Goal: Transaction & Acquisition: Book appointment/travel/reservation

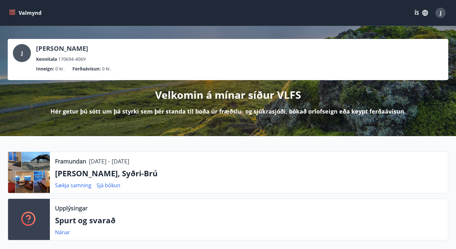
click at [60, 173] on p "Lyngbrekka, Syðri-Brú" at bounding box center [249, 173] width 388 height 11
click at [69, 187] on link "Sækja samning" at bounding box center [73, 185] width 36 height 7
click at [37, 167] on div at bounding box center [29, 172] width 42 height 41
click at [73, 161] on p "Framundan" at bounding box center [70, 161] width 31 height 8
click at [14, 13] on icon "menu" at bounding box center [12, 13] width 7 height 1
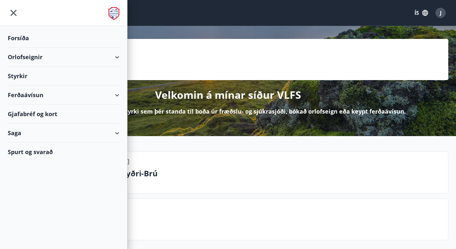
click at [37, 59] on div "Orlofseignir" at bounding box center [64, 57] width 112 height 19
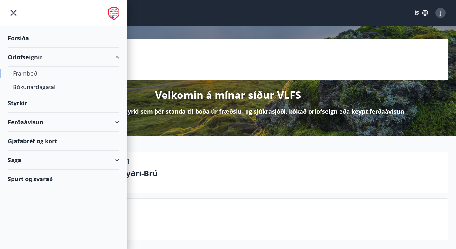
click at [34, 72] on div "Framboð" at bounding box center [63, 74] width 101 height 14
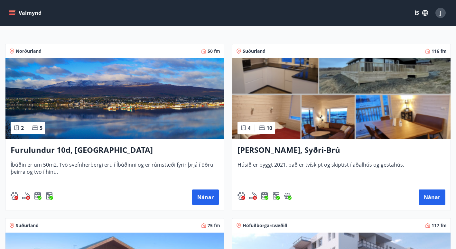
scroll to position [64, 0]
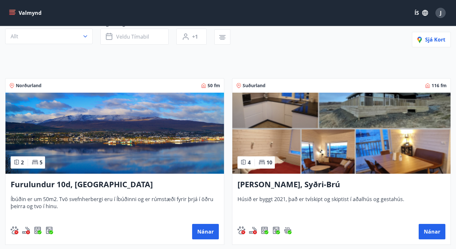
click at [318, 107] on img at bounding box center [342, 133] width 219 height 81
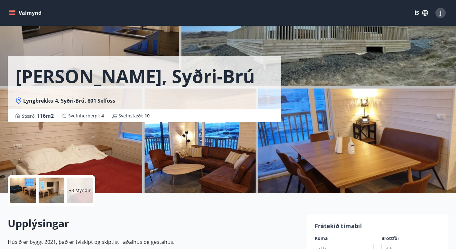
click at [286, 94] on div "Lyngbrekka, Syðri-Brú Lyngbrekku 4, Syðri-Brú, 801 Selfoss Stærð : 116 m2 Svefn…" at bounding box center [155, 61] width 294 height 122
click at [32, 189] on div at bounding box center [23, 191] width 26 height 26
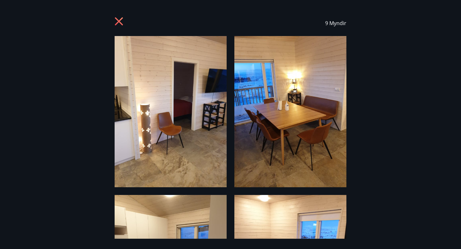
click at [210, 110] on img at bounding box center [171, 111] width 112 height 151
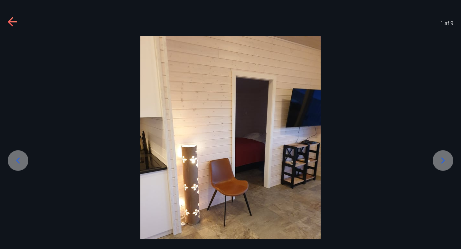
click at [443, 164] on icon at bounding box center [443, 161] width 10 height 10
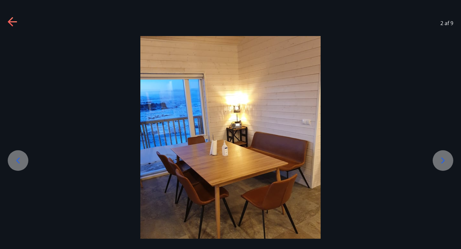
click at [444, 164] on icon at bounding box center [443, 161] width 10 height 10
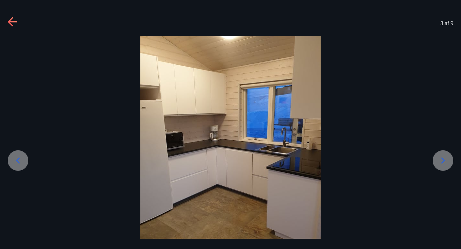
click at [444, 164] on icon at bounding box center [443, 161] width 10 height 10
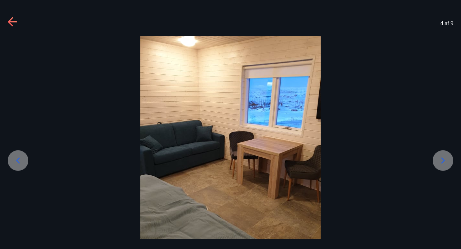
click at [444, 164] on icon at bounding box center [443, 161] width 10 height 10
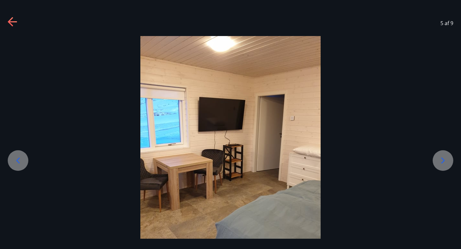
click at [444, 164] on icon at bounding box center [443, 161] width 10 height 10
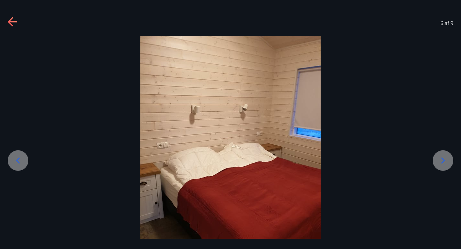
click at [444, 163] on icon at bounding box center [443, 161] width 10 height 10
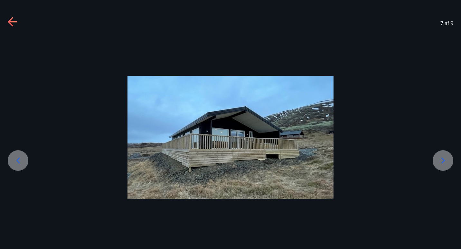
click at [444, 164] on icon at bounding box center [443, 161] width 10 height 10
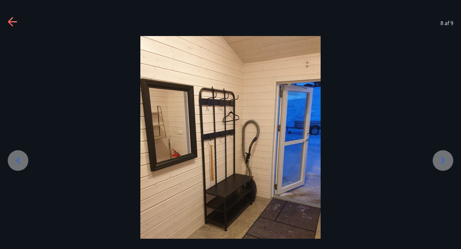
click at [444, 164] on icon at bounding box center [443, 161] width 10 height 10
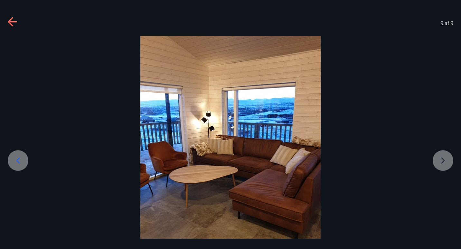
click at [443, 164] on div at bounding box center [230, 158] width 461 height 244
click at [12, 16] on div "9 af 9" at bounding box center [230, 23] width 461 height 26
click at [14, 24] on icon at bounding box center [13, 22] width 10 height 10
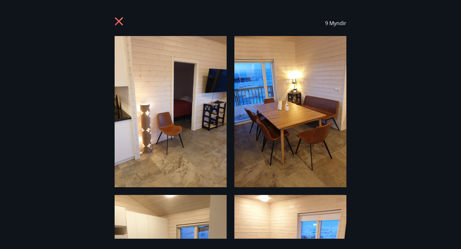
click at [118, 19] on icon at bounding box center [120, 22] width 10 height 10
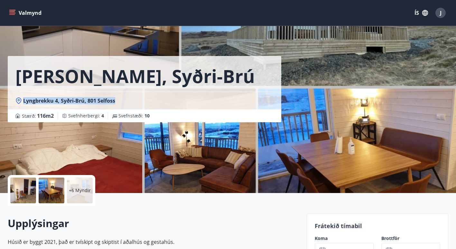
drag, startPoint x: 24, startPoint y: 101, endPoint x: 117, endPoint y: 103, distance: 93.4
click at [117, 103] on div "Lyngbrekku 4, Syðri-Brú, 801 Selfoss" at bounding box center [144, 100] width 258 height 7
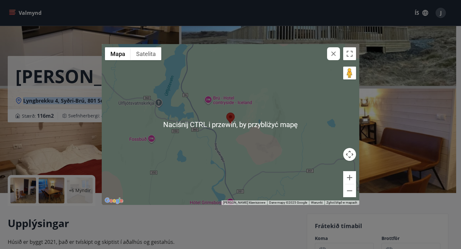
click at [226, 134] on div at bounding box center [231, 124] width 258 height 161
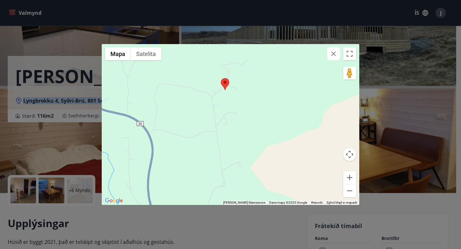
click at [232, 133] on div at bounding box center [231, 124] width 258 height 161
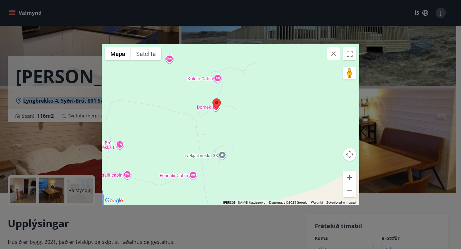
drag, startPoint x: 225, startPoint y: 107, endPoint x: 219, endPoint y: 151, distance: 44.6
click at [220, 153] on div at bounding box center [231, 124] width 258 height 161
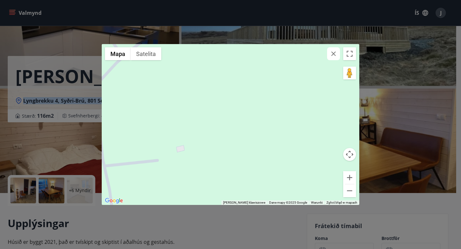
click at [217, 130] on div at bounding box center [231, 124] width 258 height 161
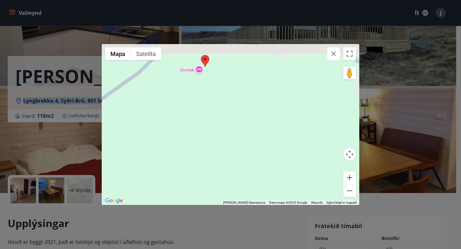
drag, startPoint x: 205, startPoint y: 93, endPoint x: 207, endPoint y: 180, distance: 87.7
click at [207, 180] on div at bounding box center [231, 124] width 258 height 161
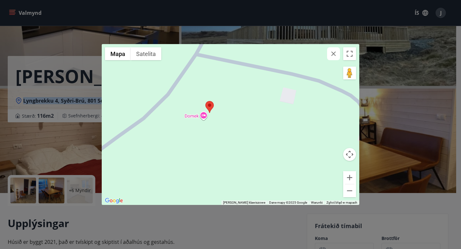
drag, startPoint x: 202, startPoint y: 131, endPoint x: 200, endPoint y: 146, distance: 15.5
click at [200, 146] on div at bounding box center [231, 124] width 258 height 161
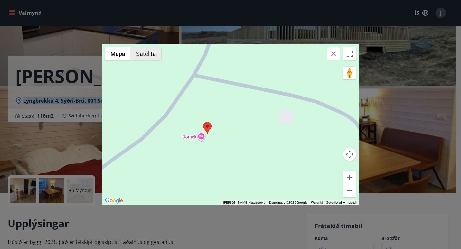
click at [149, 59] on button "Satelita" at bounding box center [146, 53] width 31 height 13
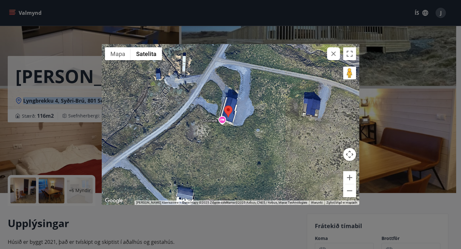
drag, startPoint x: 235, startPoint y: 123, endPoint x: 257, endPoint y: 104, distance: 28.3
click at [257, 104] on div at bounding box center [231, 124] width 258 height 161
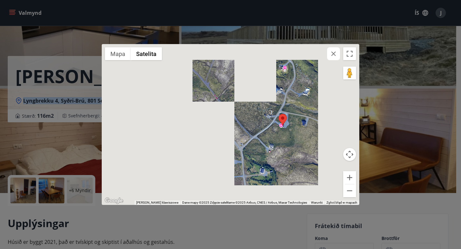
drag, startPoint x: 251, startPoint y: 113, endPoint x: 288, endPoint y: 126, distance: 39.1
click at [286, 124] on div at bounding box center [231, 124] width 258 height 161
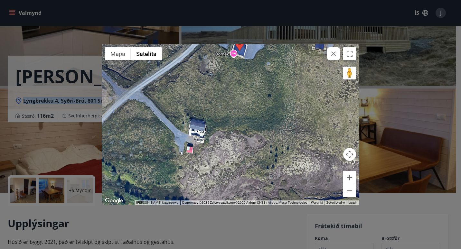
drag, startPoint x: 285, startPoint y: 144, endPoint x: 247, endPoint y: 120, distance: 44.1
click at [247, 120] on div at bounding box center [231, 124] width 258 height 161
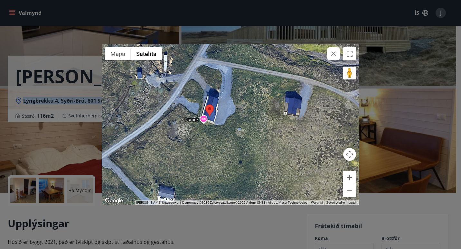
drag, startPoint x: 256, startPoint y: 92, endPoint x: 226, endPoint y: 160, distance: 74.3
click at [226, 160] on div at bounding box center [231, 124] width 258 height 161
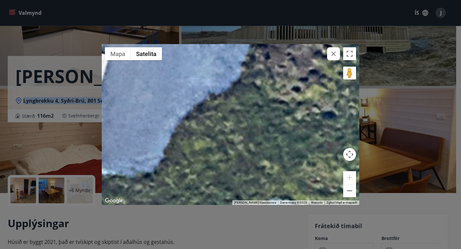
drag, startPoint x: 237, startPoint y: 121, endPoint x: 256, endPoint y: 157, distance: 39.8
click at [256, 157] on div at bounding box center [231, 124] width 258 height 161
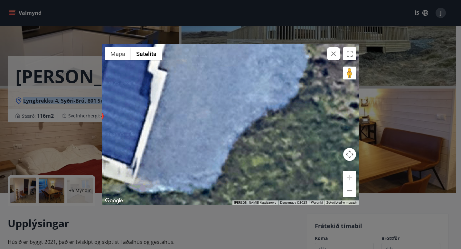
drag, startPoint x: 195, startPoint y: 127, endPoint x: 287, endPoint y: 141, distance: 93.8
click at [285, 145] on div at bounding box center [231, 124] width 258 height 161
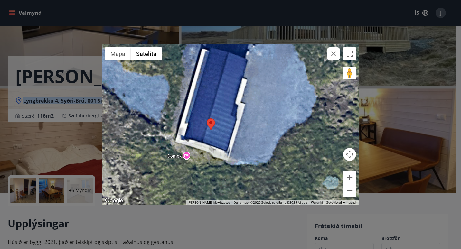
click at [243, 130] on div at bounding box center [231, 124] width 258 height 161
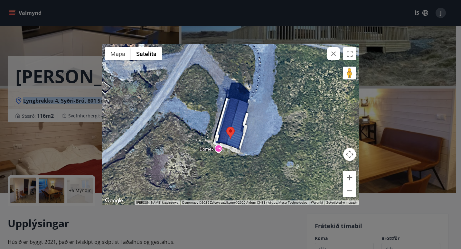
drag, startPoint x: 256, startPoint y: 107, endPoint x: 253, endPoint y: 127, distance: 20.3
click at [253, 127] on div at bounding box center [231, 124] width 258 height 161
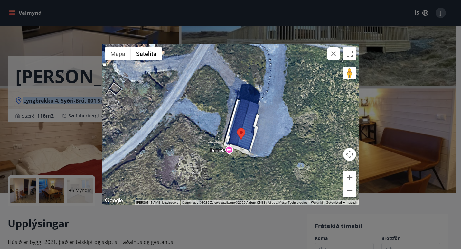
drag, startPoint x: 259, startPoint y: 107, endPoint x: 272, endPoint y: 95, distance: 18.0
click at [272, 95] on div at bounding box center [231, 124] width 258 height 161
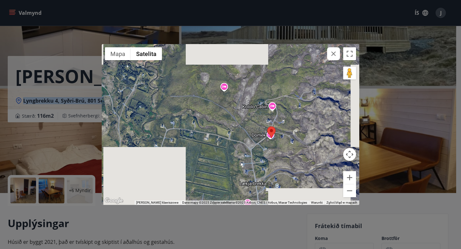
drag, startPoint x: 274, startPoint y: 145, endPoint x: 273, endPoint y: 139, distance: 5.9
click at [273, 139] on div at bounding box center [231, 124] width 258 height 161
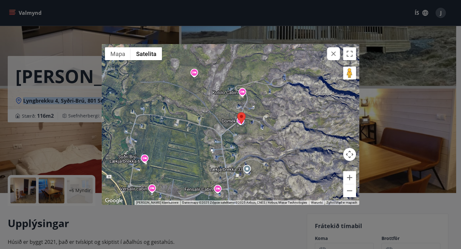
drag, startPoint x: 281, startPoint y: 158, endPoint x: 251, endPoint y: 144, distance: 33.1
click at [251, 144] on div at bounding box center [231, 124] width 258 height 161
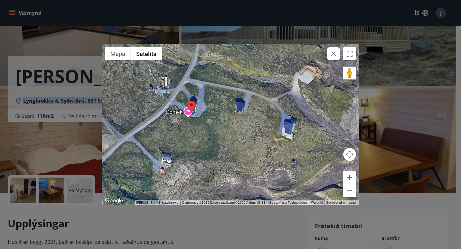
drag, startPoint x: 255, startPoint y: 128, endPoint x: 224, endPoint y: 119, distance: 32.5
click at [255, 128] on div at bounding box center [231, 124] width 258 height 161
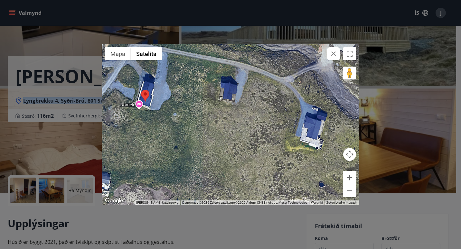
click at [138, 106] on div at bounding box center [231, 124] width 258 height 161
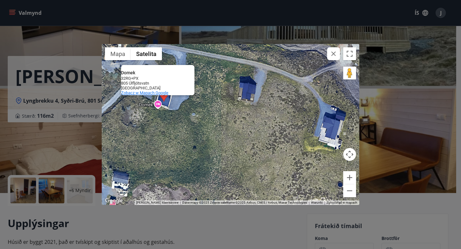
click at [149, 94] on span "Zobacz w Mapach Google" at bounding box center [144, 93] width 47 height 5
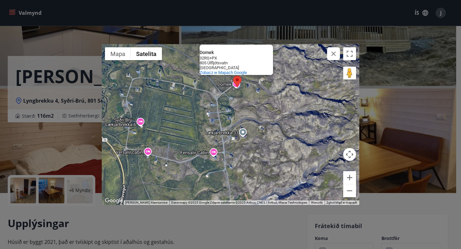
drag, startPoint x: 209, startPoint y: 117, endPoint x: 246, endPoint y: 129, distance: 39.0
click at [246, 130] on div "Domek Domek 32RG+PX 805 Úlfljótsvatn Islandia Zobacz w Mapach Google" at bounding box center [231, 124] width 258 height 161
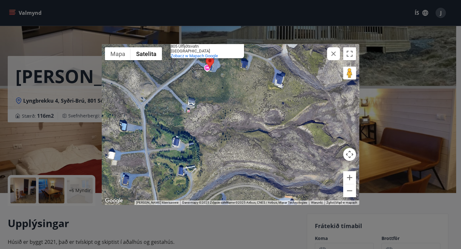
drag, startPoint x: 248, startPoint y: 105, endPoint x: 243, endPoint y: 124, distance: 20.2
click at [245, 127] on div "Domek Domek 32RG+PX 805 Úlfljótsvatn Islandia Zobacz w Mapach Google" at bounding box center [231, 124] width 258 height 161
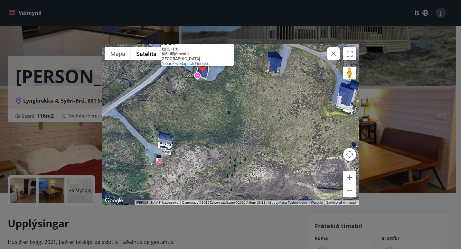
drag, startPoint x: 221, startPoint y: 90, endPoint x: 223, endPoint y: 119, distance: 29.0
click at [234, 133] on div "Domek Domek 32RG+PX 805 Úlfljótsvatn Islandia Zobacz w Mapach Google" at bounding box center [231, 124] width 258 height 161
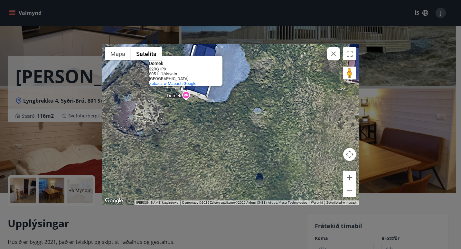
drag, startPoint x: 213, startPoint y: 89, endPoint x: 229, endPoint y: 136, distance: 50.1
click at [229, 139] on div "Domek Domek 32RG+PX 805 Úlfljótsvatn Islandia Zobacz w Mapach Google" at bounding box center [231, 124] width 258 height 161
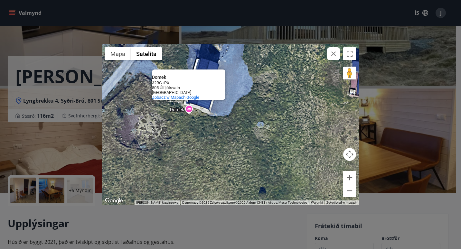
drag, startPoint x: 214, startPoint y: 95, endPoint x: 231, endPoint y: 131, distance: 39.9
click at [231, 131] on div "Domek Domek 32RG+PX 805 Úlfljótsvatn Islandia Zobacz w Mapach Google" at bounding box center [231, 124] width 258 height 161
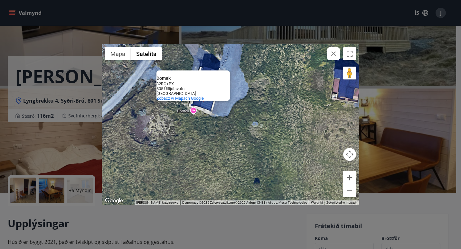
drag, startPoint x: 212, startPoint y: 112, endPoint x: 228, endPoint y: 132, distance: 25.5
click at [227, 133] on div "Domek Domek 32RG+PX 805 Úlfljótsvatn Islandia Zobacz w Mapach Google" at bounding box center [231, 124] width 258 height 161
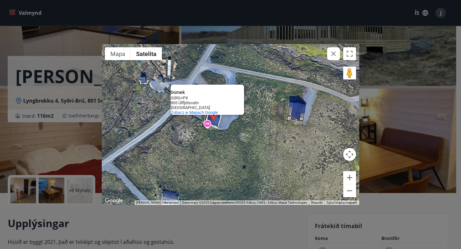
drag, startPoint x: 220, startPoint y: 124, endPoint x: 223, endPoint y: 137, distance: 13.6
click at [223, 137] on div "Domek Domek 32RG+PX 805 Úlfljótsvatn Islandia Zobacz w Mapach Google" at bounding box center [231, 124] width 258 height 161
